Goal: Communication & Community: Answer question/provide support

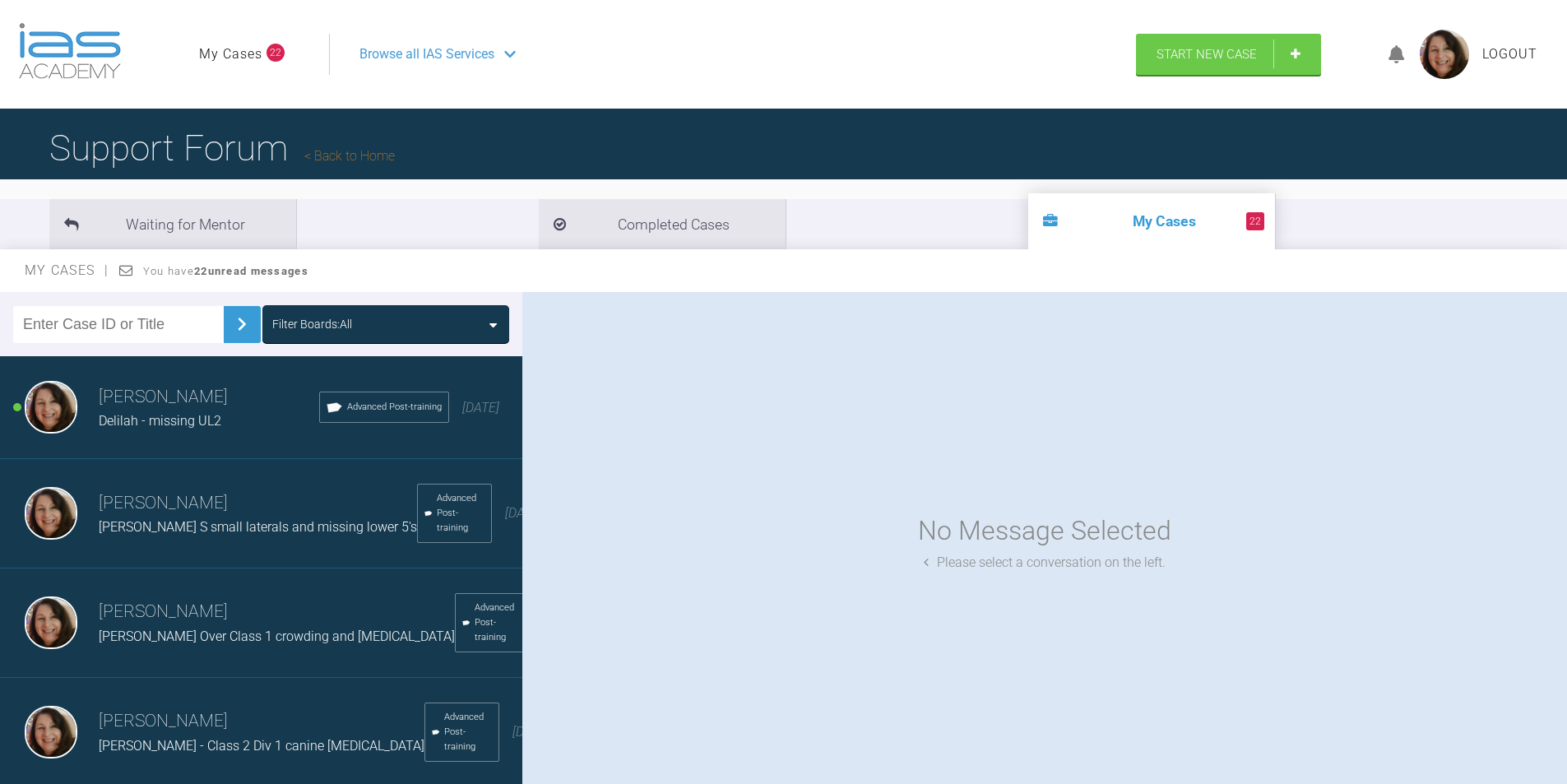
click at [62, 330] on input "text" at bounding box center [119, 324] width 210 height 37
click at [229, 324] on img at bounding box center [242, 324] width 27 height 27
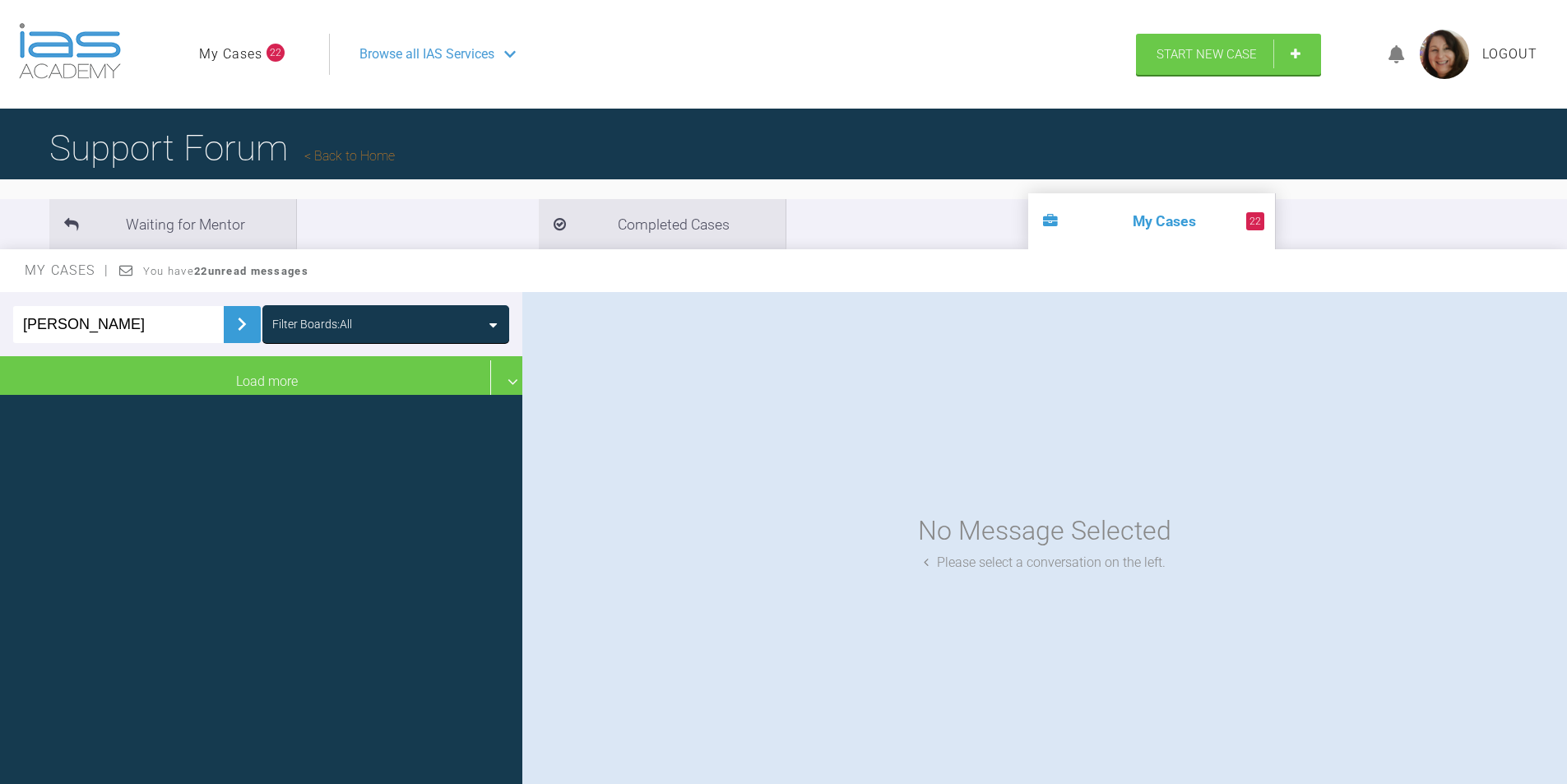
click at [32, 326] on input "[PERSON_NAME]" at bounding box center [119, 324] width 210 height 37
click at [235, 324] on img at bounding box center [242, 324] width 27 height 27
click at [120, 326] on input "[PERSON_NAME]" at bounding box center [119, 324] width 210 height 37
type input "[PERSON_NAME]"
click at [229, 326] on img at bounding box center [242, 324] width 27 height 27
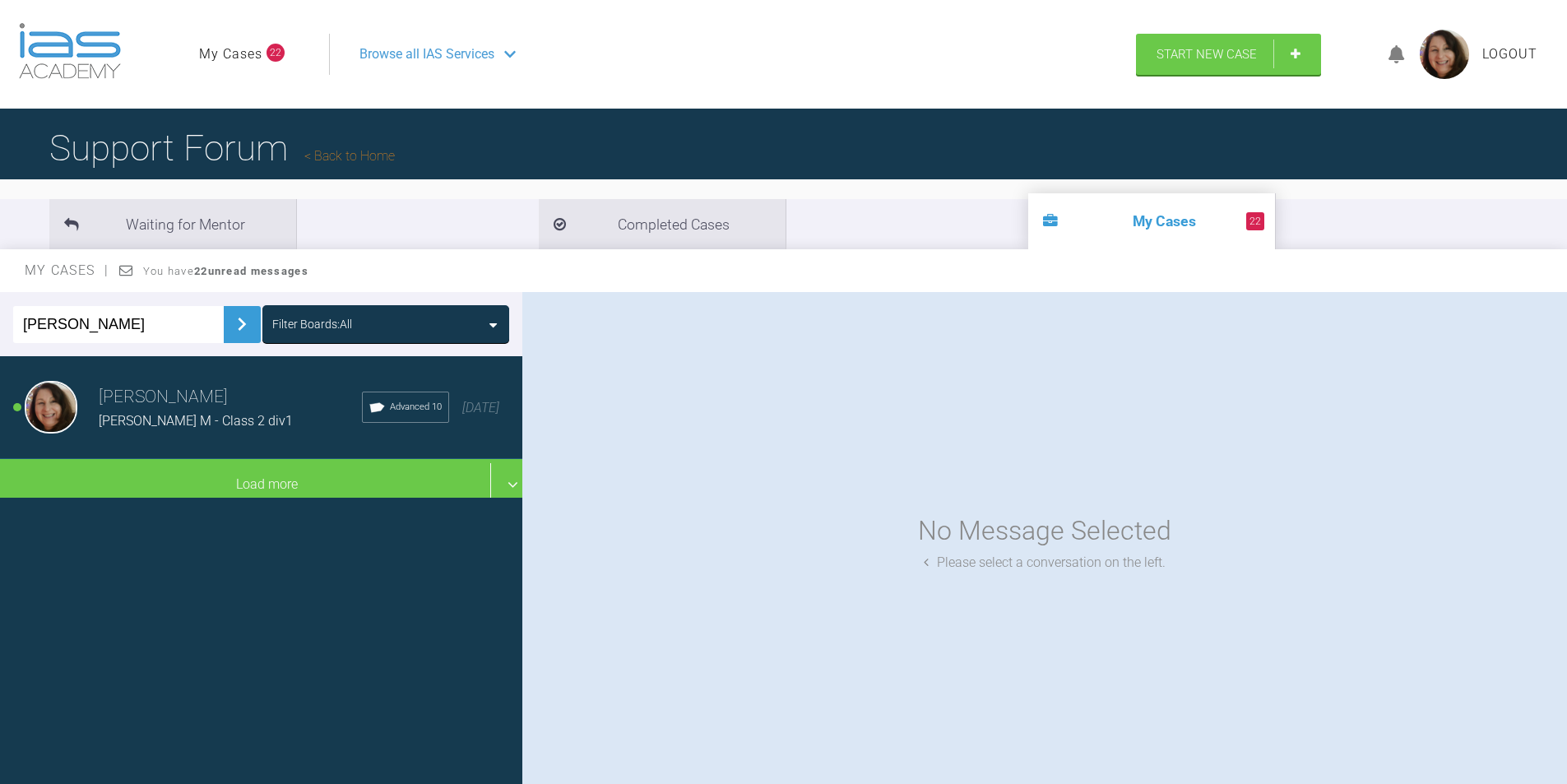
click at [165, 409] on h3 "[PERSON_NAME]" at bounding box center [230, 397] width 263 height 28
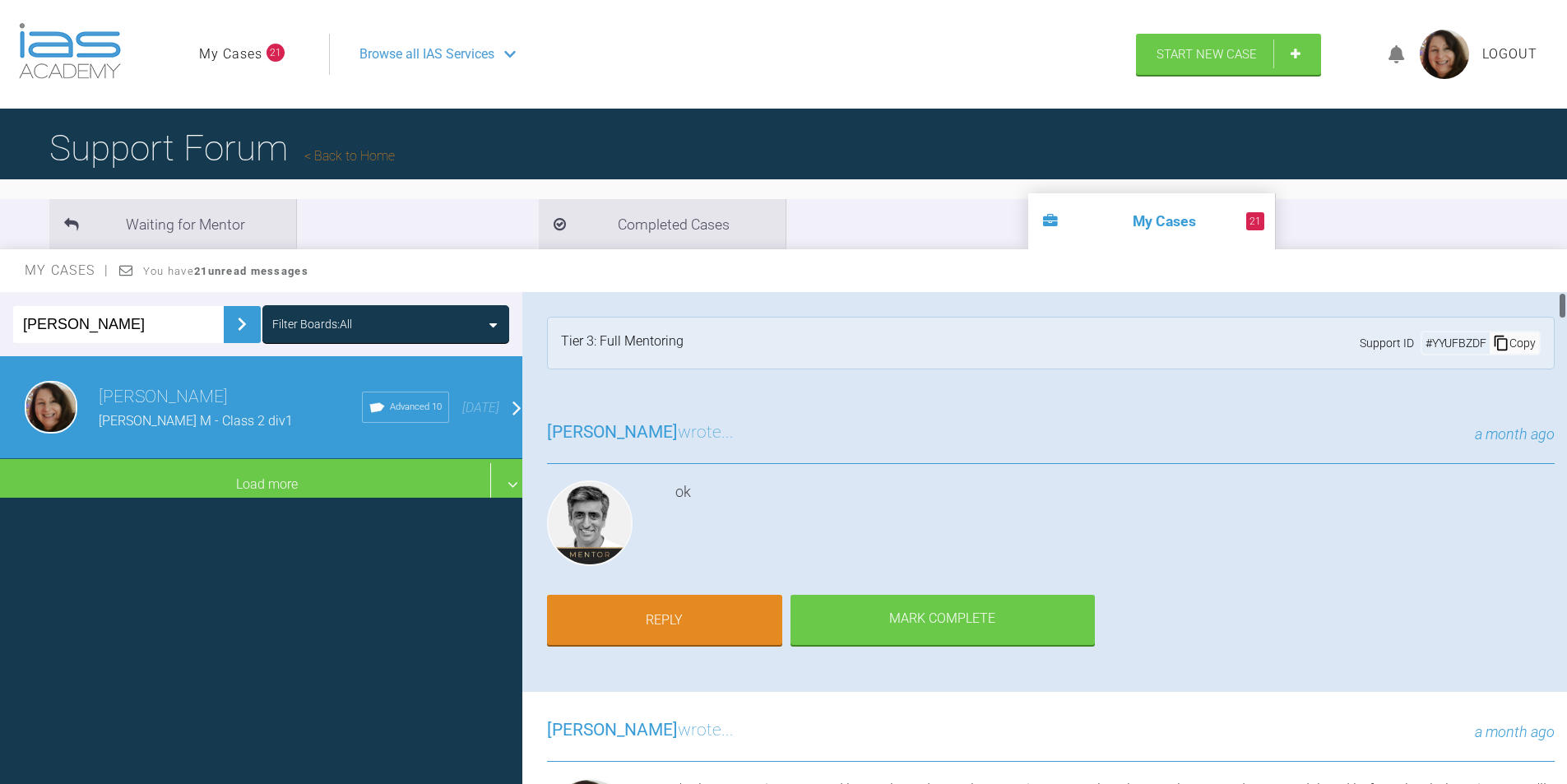
drag, startPoint x: 1565, startPoint y: 307, endPoint x: 1559, endPoint y: 319, distance: 13.4
click at [1564, 340] on div at bounding box center [1562, 542] width 9 height 499
drag, startPoint x: 1561, startPoint y: 305, endPoint x: 1472, endPoint y: 306, distance: 89.0
click at [1567, 281] on html "My Cases 21 Logout Browse all IAS Services Start New Case Logout Support Forum …" at bounding box center [784, 477] width 1567 height 954
click at [680, 622] on link "Reply" at bounding box center [665, 621] width 236 height 51
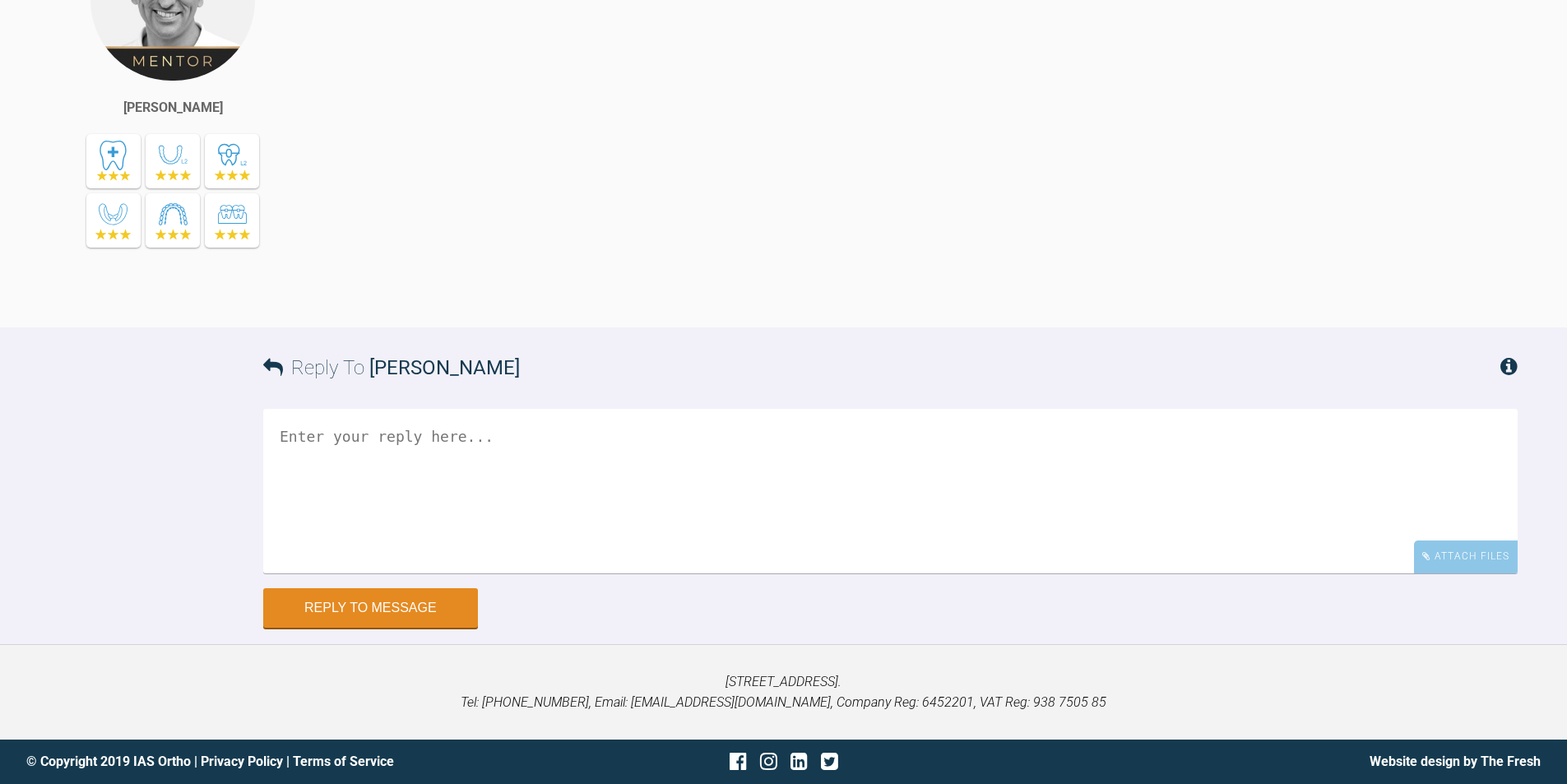
scroll to position [20356, 0]
click at [450, 463] on textarea at bounding box center [890, 490] width 1255 height 164
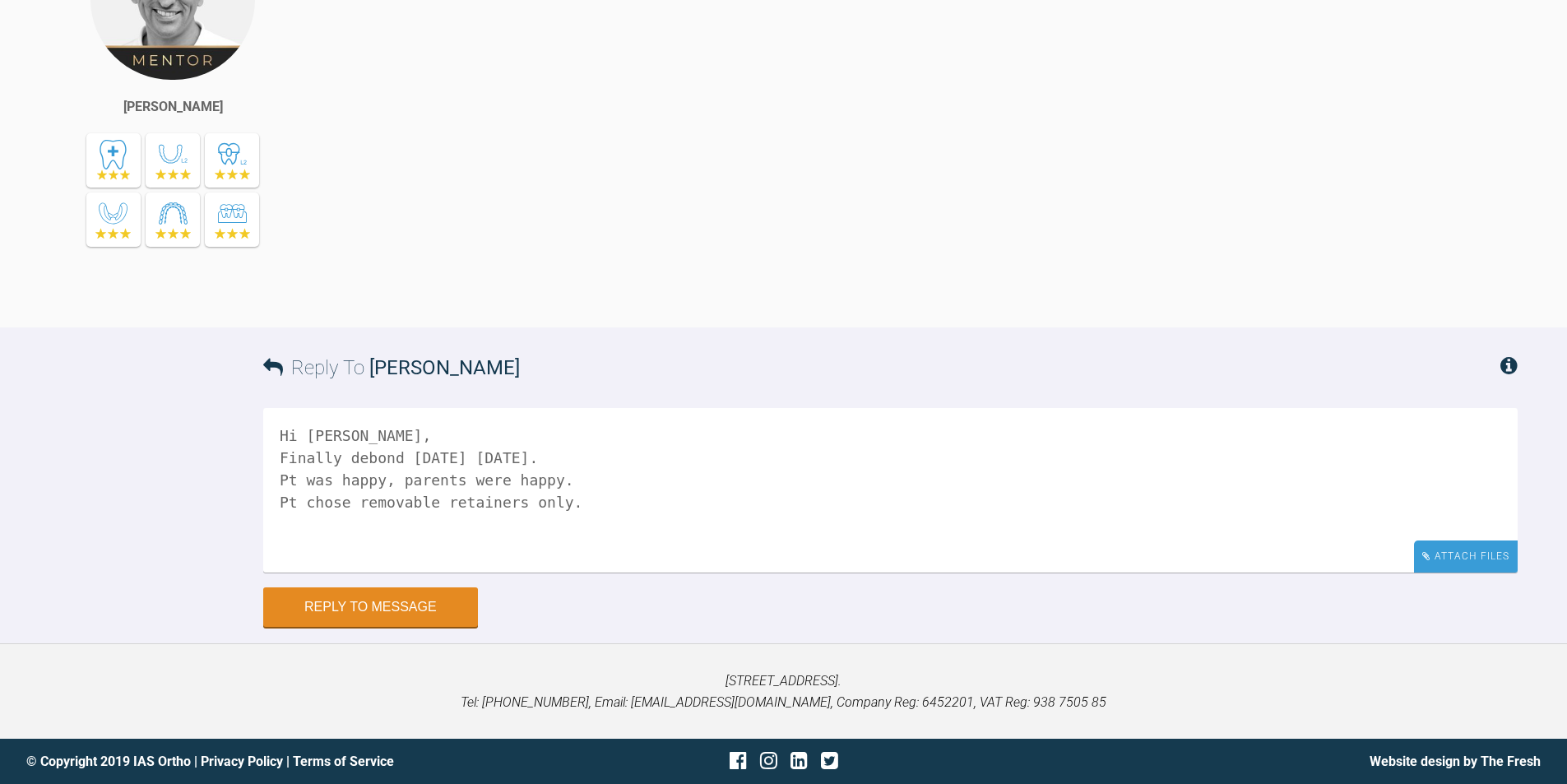
type textarea "Hi [PERSON_NAME], Finally debond [DATE] [DATE]. Pt was happy, parents were happ…"
click at [1442, 558] on div "Attach Files" at bounding box center [1466, 556] width 104 height 32
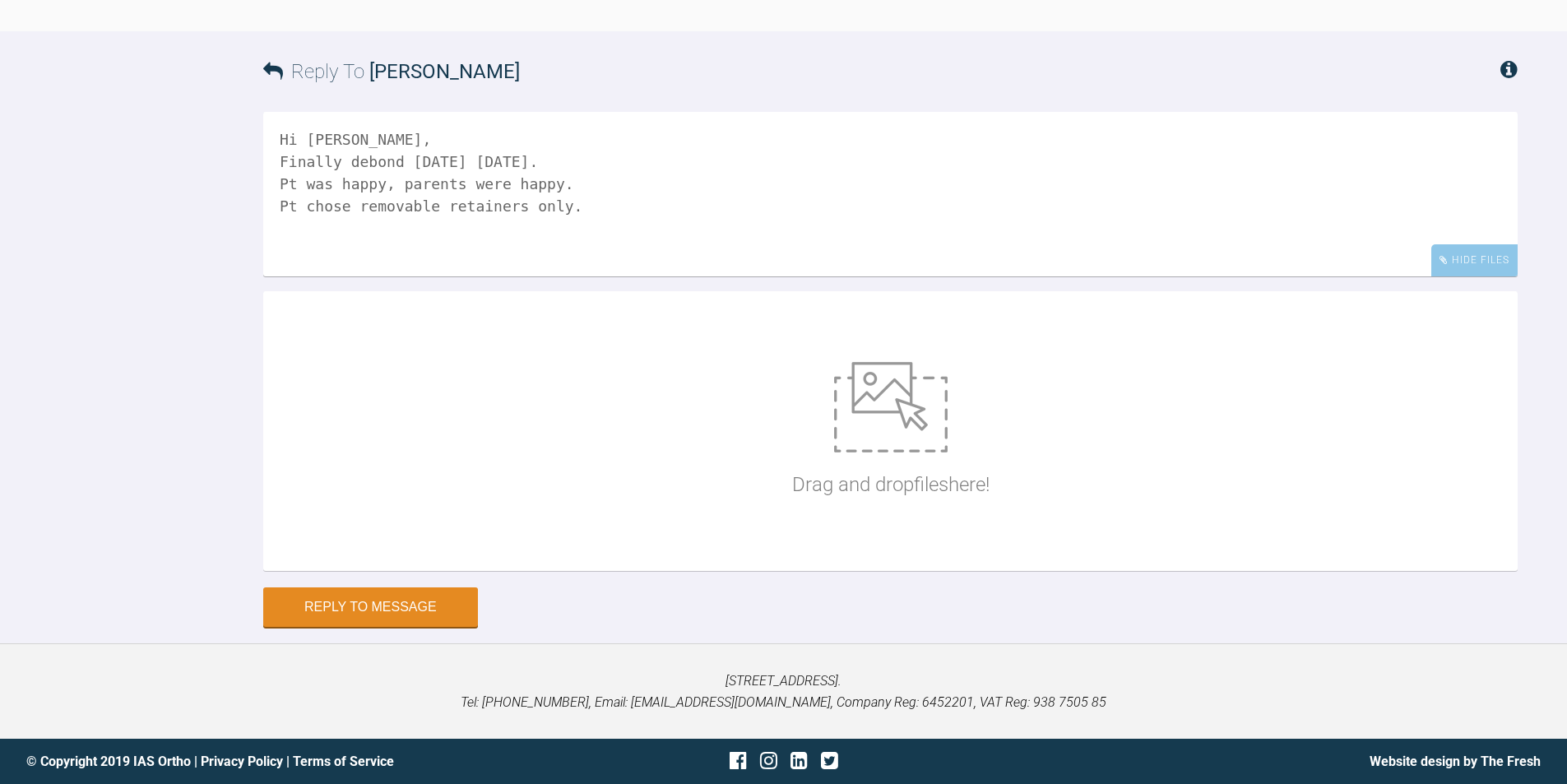
click at [924, 453] on img at bounding box center [891, 407] width 114 height 90
type input "C:\fakepath\IMG_9569.JPG"
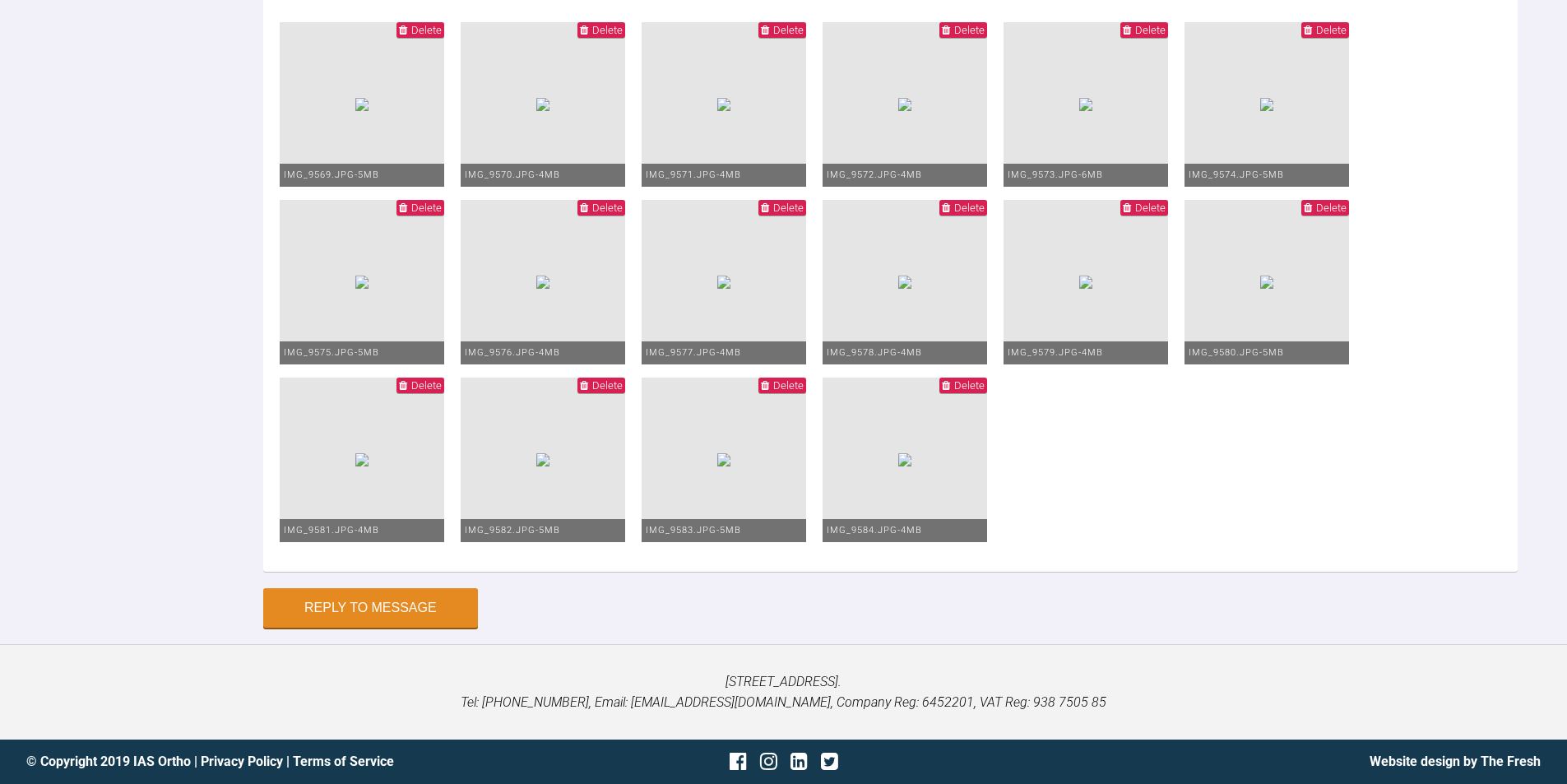
scroll to position [20379, 0]
type textarea "Hi [PERSON_NAME], Finally debond [DATE] [DATE]. Pt was happy, parents were happ…"
drag, startPoint x: 322, startPoint y: 603, endPoint x: 318, endPoint y: 589, distance: 14.6
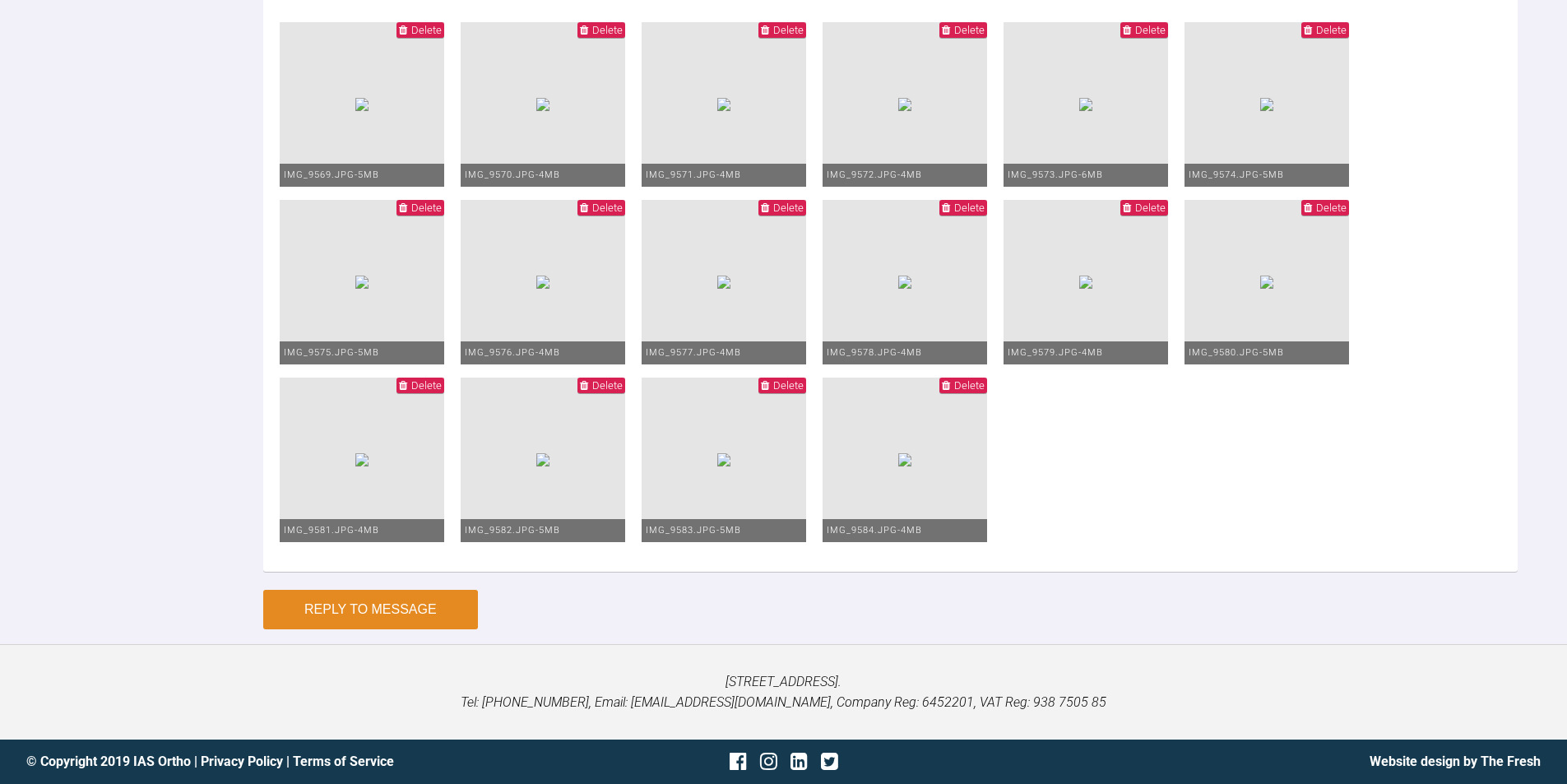
click at [321, 592] on button "Reply to Message" at bounding box center [370, 609] width 215 height 39
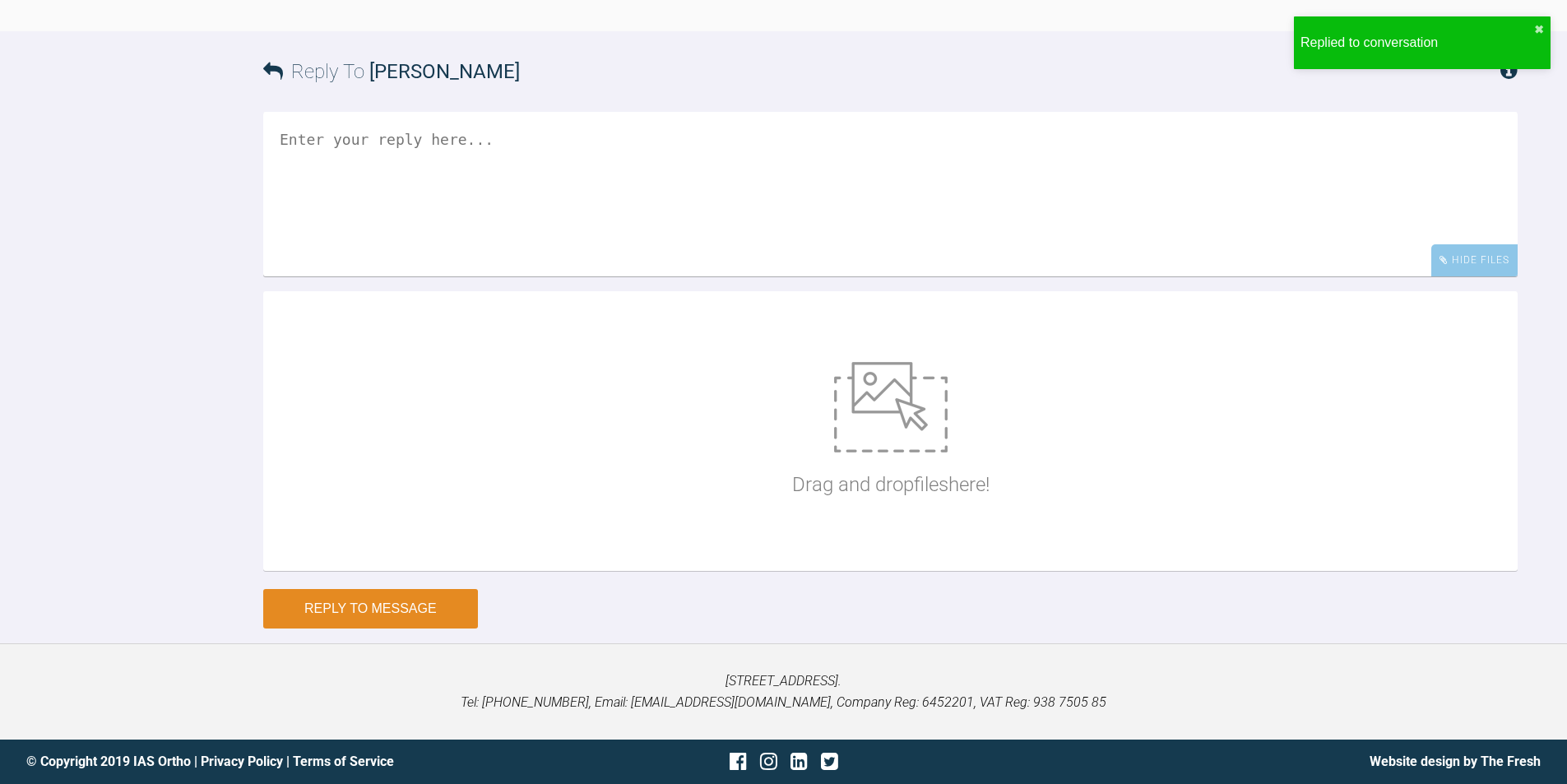
scroll to position [20938, 0]
